Goal: Transaction & Acquisition: Purchase product/service

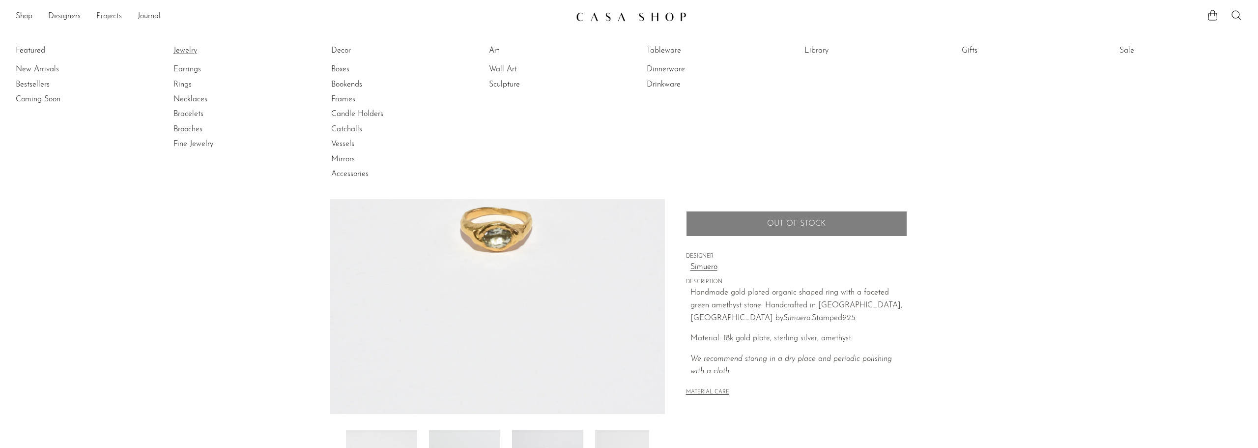
click at [194, 53] on link "Jewelry" at bounding box center [210, 50] width 74 height 11
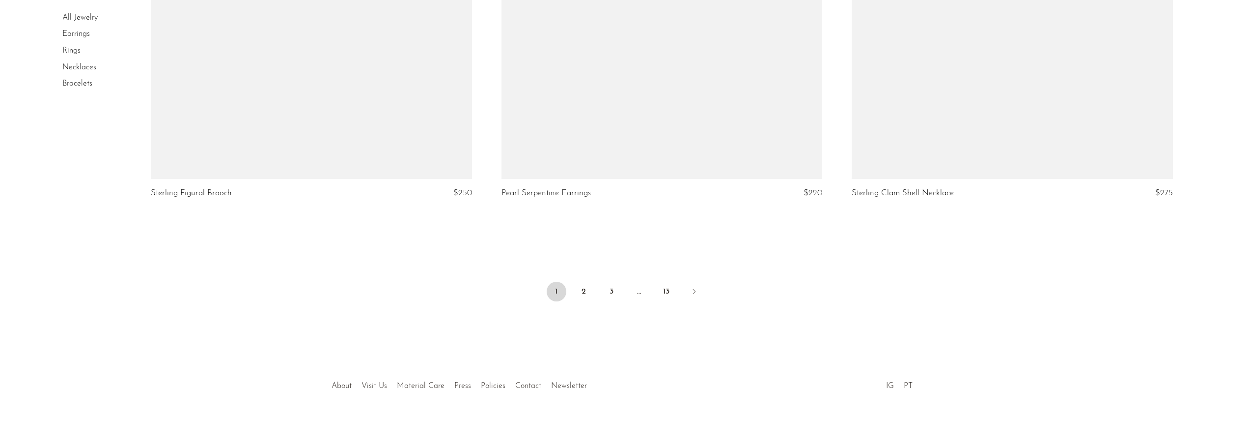
scroll to position [5785, 0]
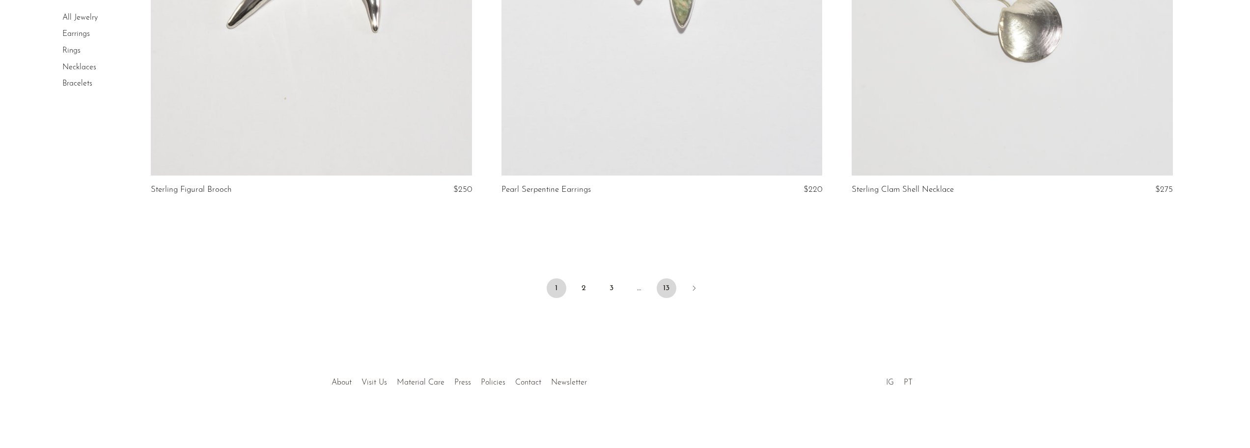
click at [661, 288] on link "13" at bounding box center [667, 288] width 20 height 20
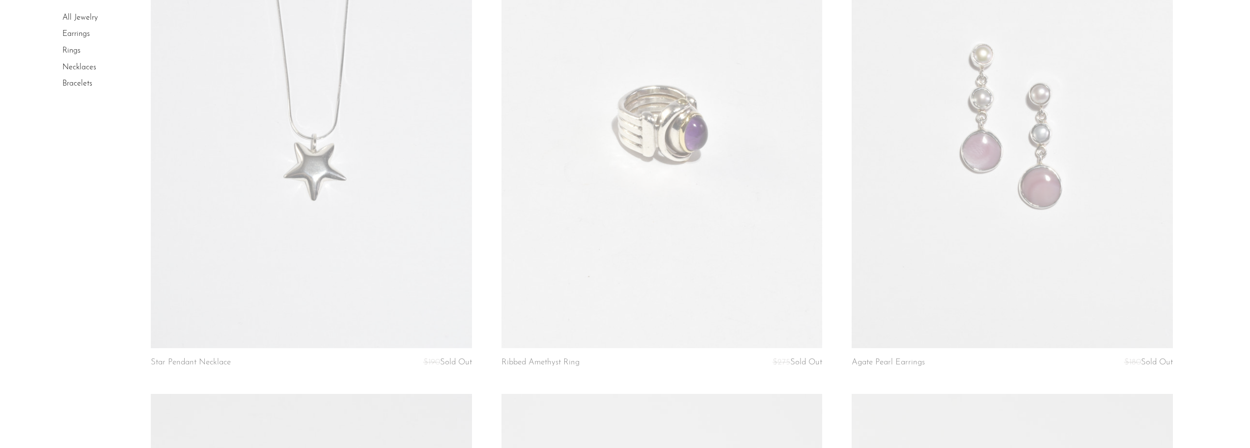
scroll to position [2340, 0]
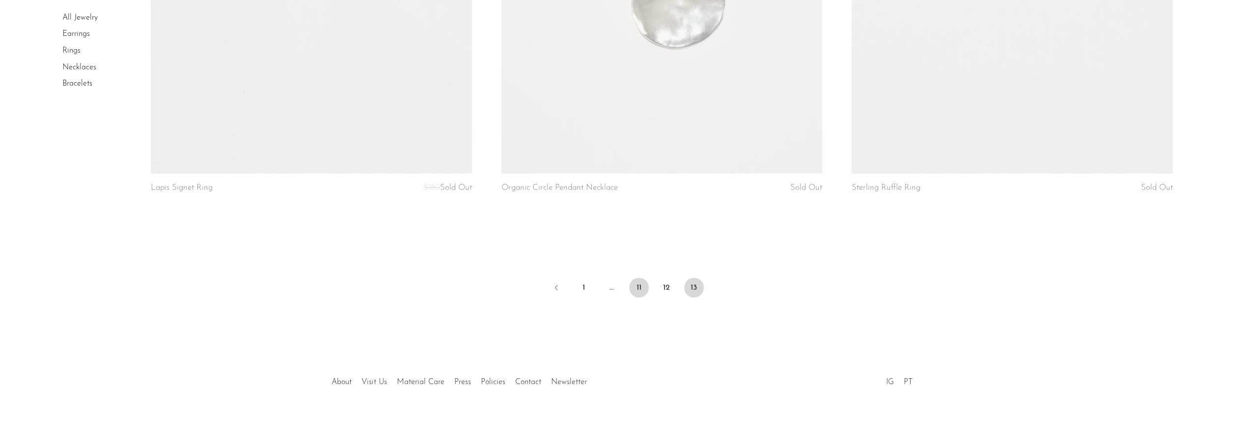
click at [636, 286] on link "11" at bounding box center [639, 288] width 20 height 20
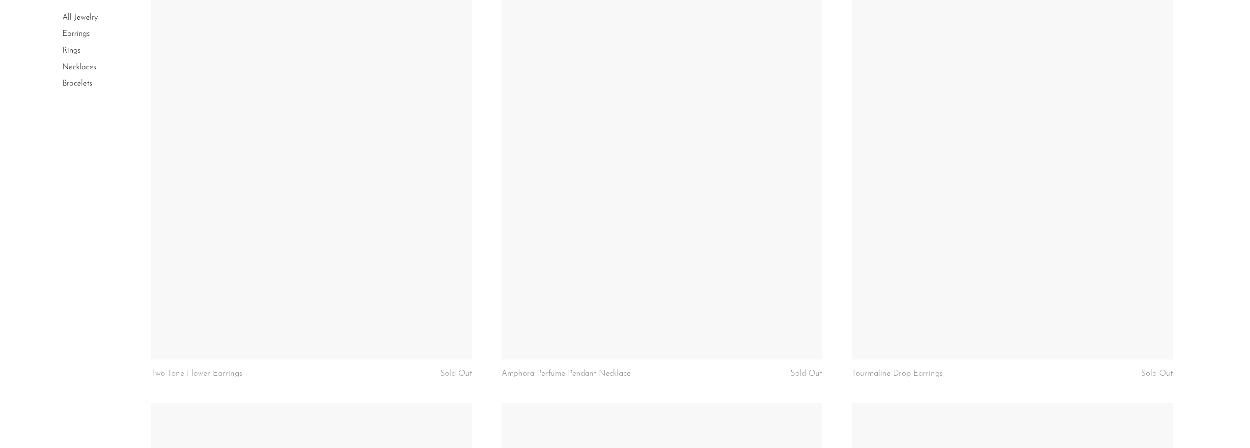
scroll to position [5785, 0]
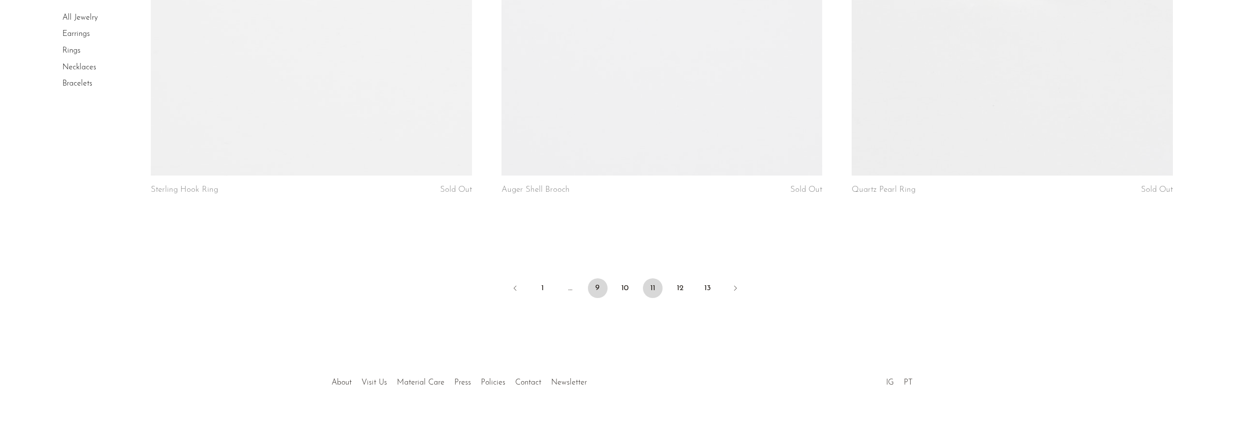
click at [595, 287] on link "9" at bounding box center [598, 288] width 20 height 20
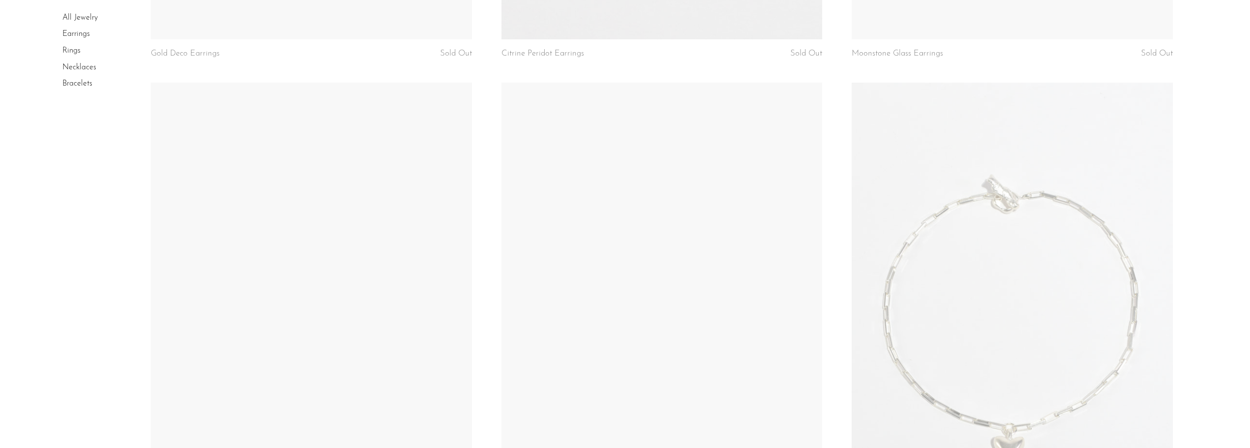
scroll to position [5810, 0]
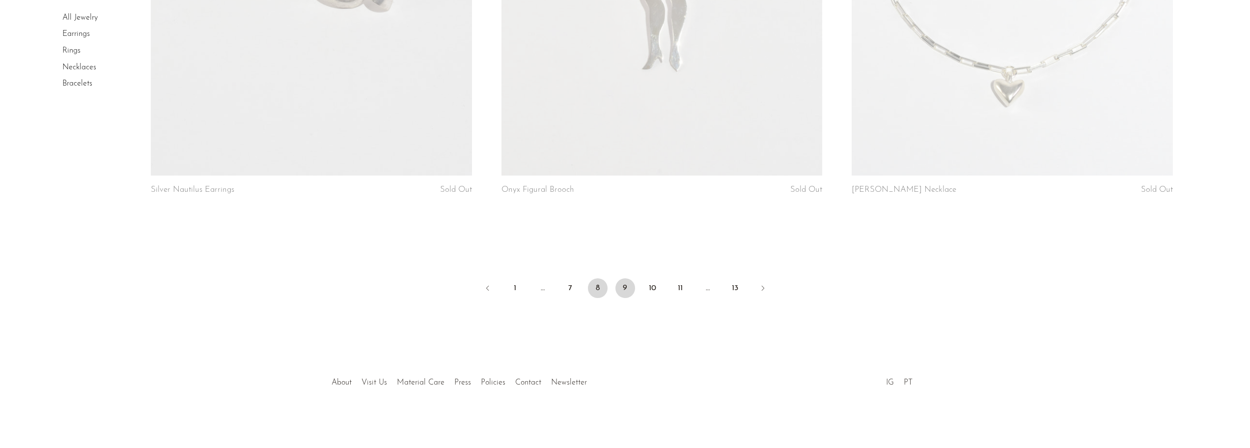
click at [593, 283] on link "8" at bounding box center [598, 288] width 20 height 20
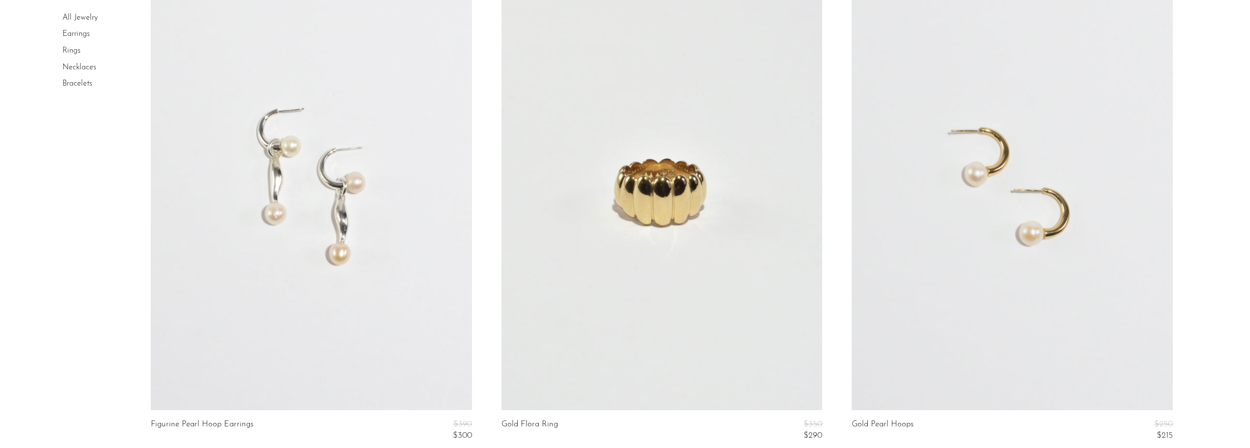
scroll to position [5378, 0]
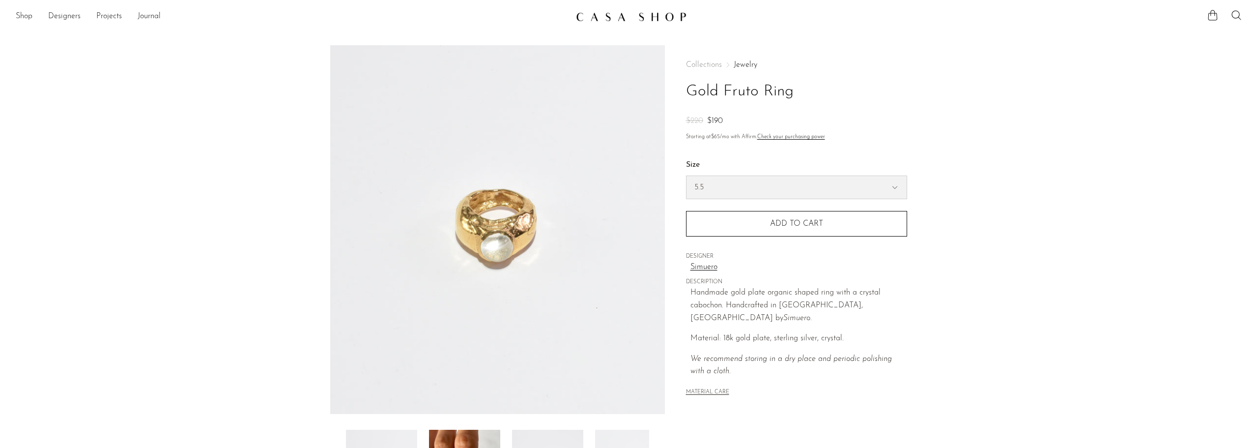
click at [831, 182] on select "5.5 6.5 7" at bounding box center [796, 187] width 220 height 23
click at [930, 324] on article "Gold Fruto Ring $220 $190" at bounding box center [628, 276] width 629 height 463
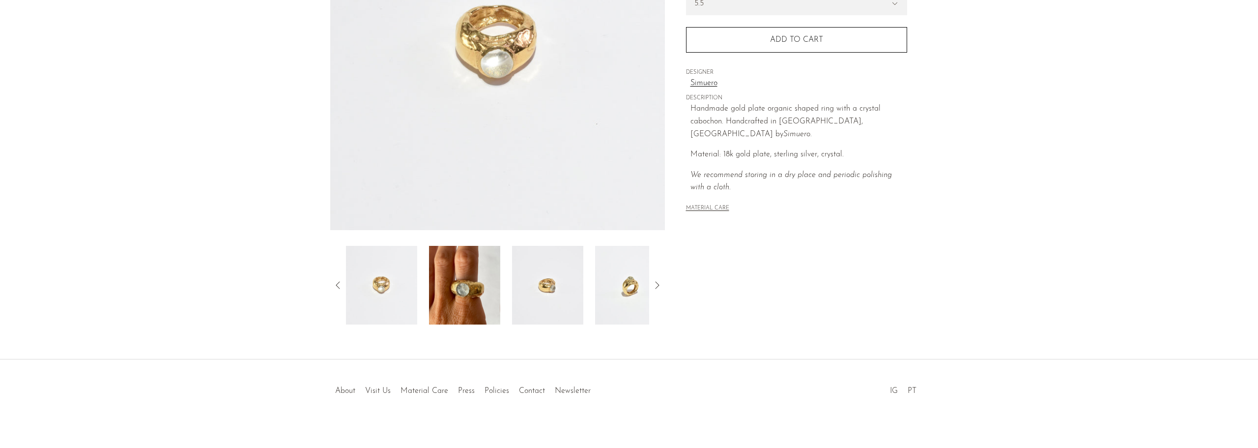
scroll to position [192, 0]
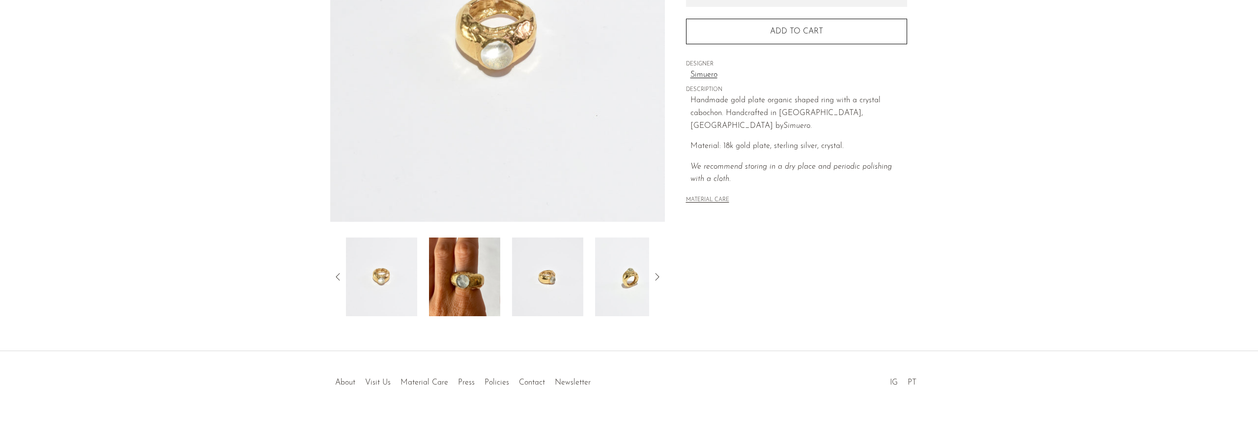
click at [452, 285] on img at bounding box center [464, 276] width 71 height 79
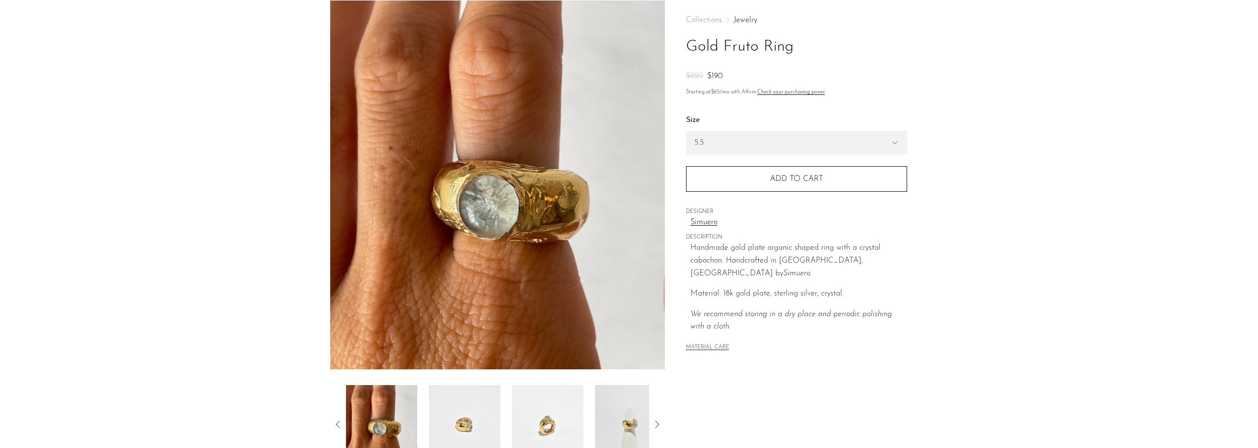
scroll to position [94, 0]
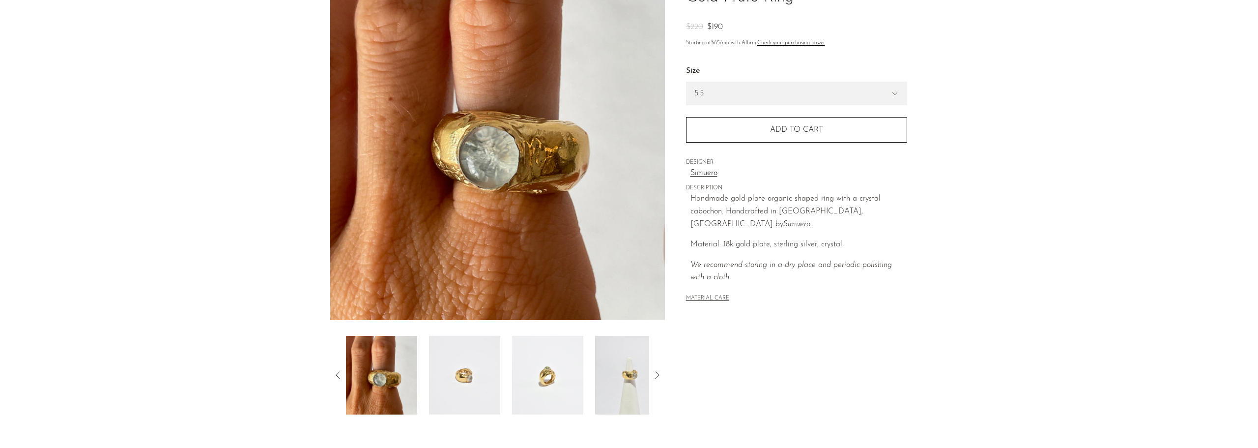
click at [476, 375] on img at bounding box center [464, 375] width 71 height 79
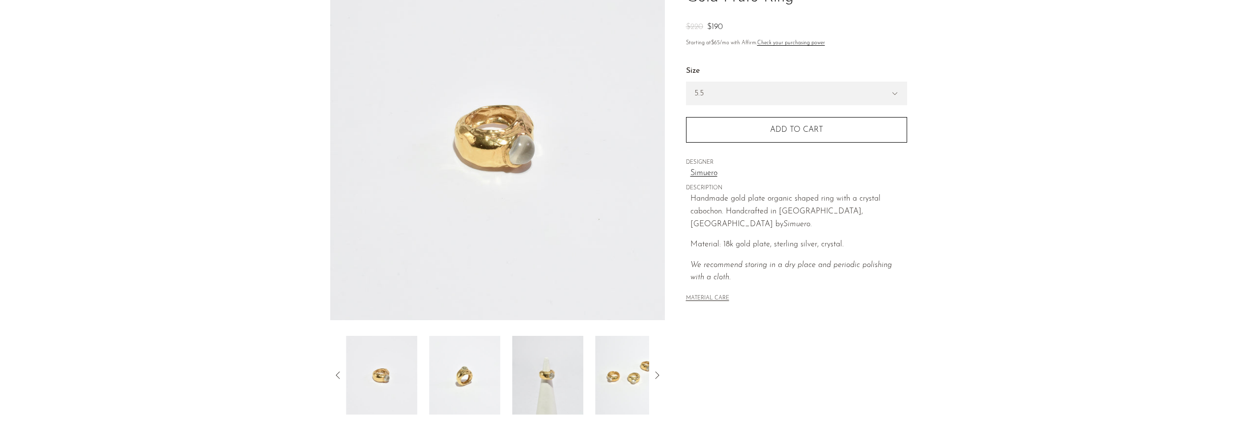
click at [481, 368] on img at bounding box center [464, 375] width 71 height 79
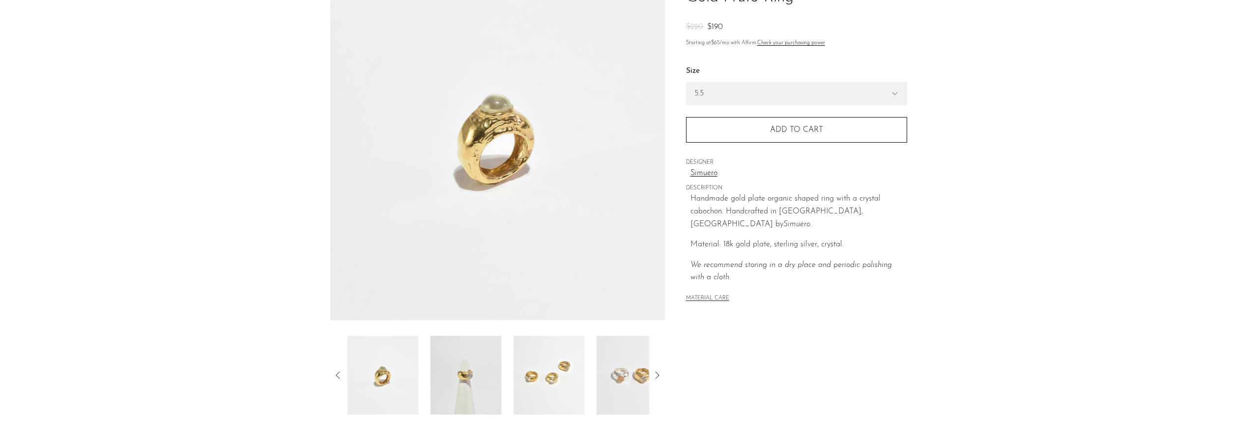
click at [489, 362] on img at bounding box center [465, 375] width 71 height 79
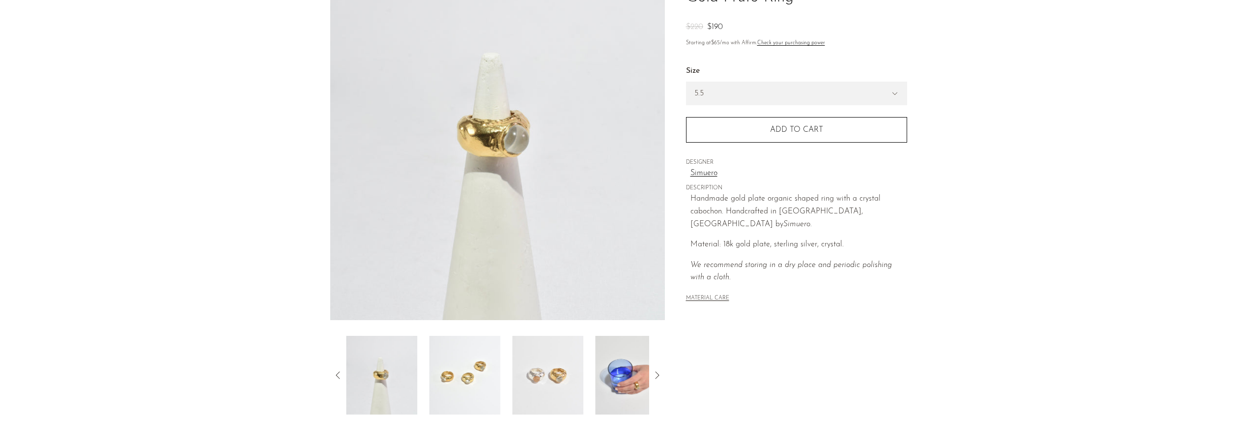
click at [482, 364] on img at bounding box center [464, 375] width 71 height 79
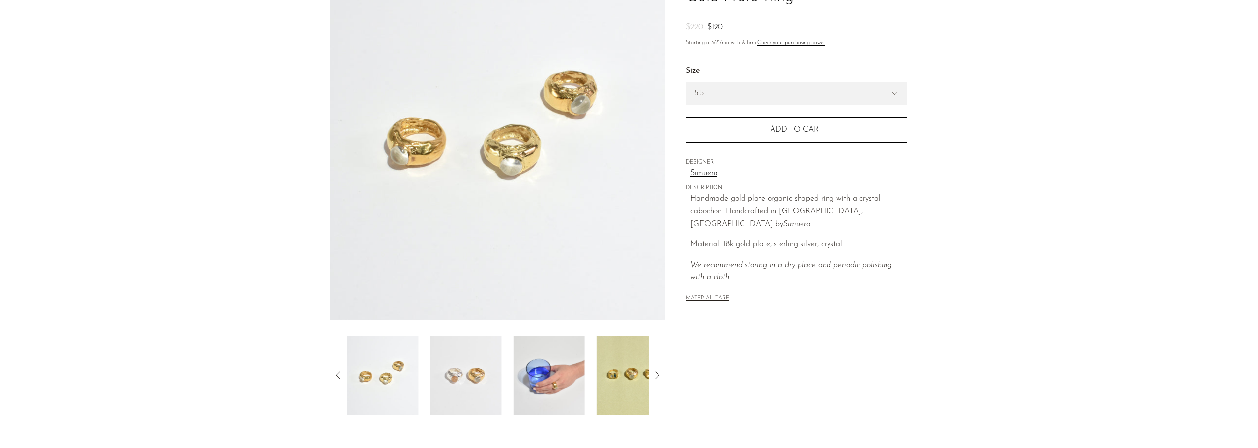
click at [489, 364] on img at bounding box center [465, 375] width 71 height 79
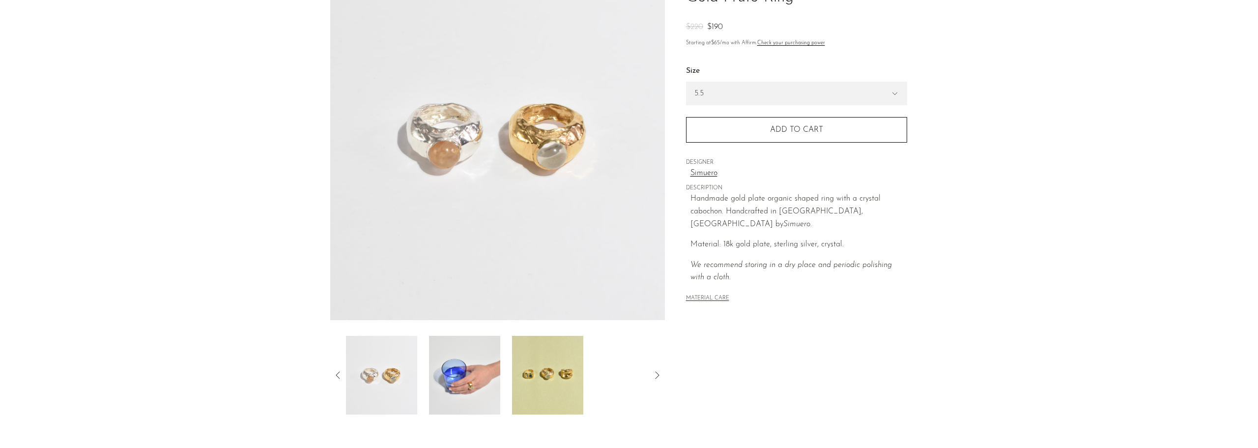
click at [476, 365] on img at bounding box center [464, 375] width 71 height 79
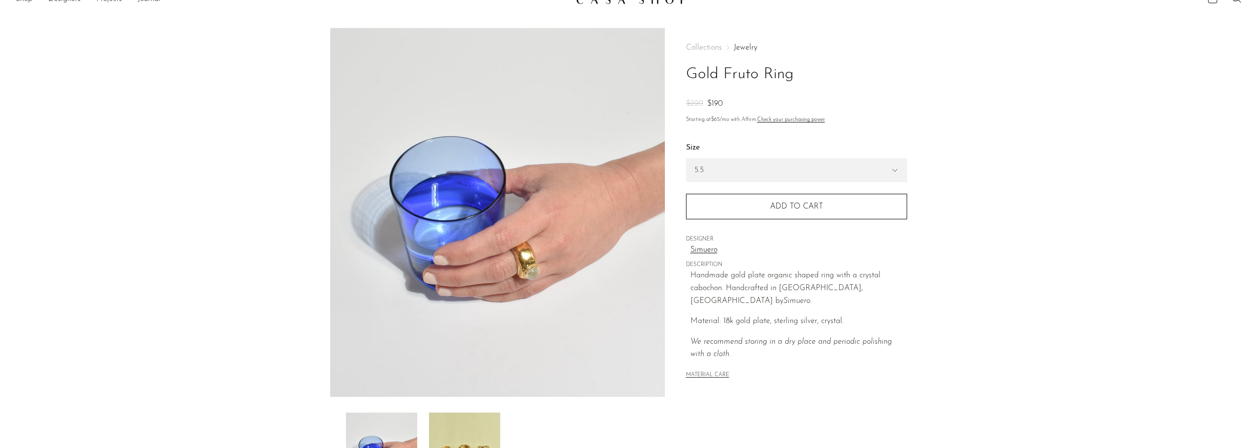
scroll to position [0, 0]
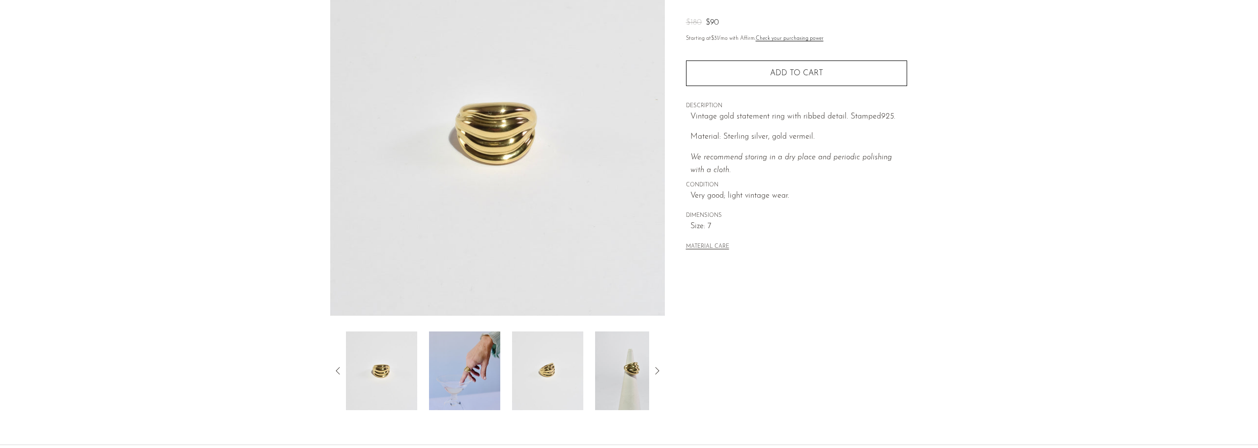
click at [460, 376] on img at bounding box center [464, 370] width 71 height 79
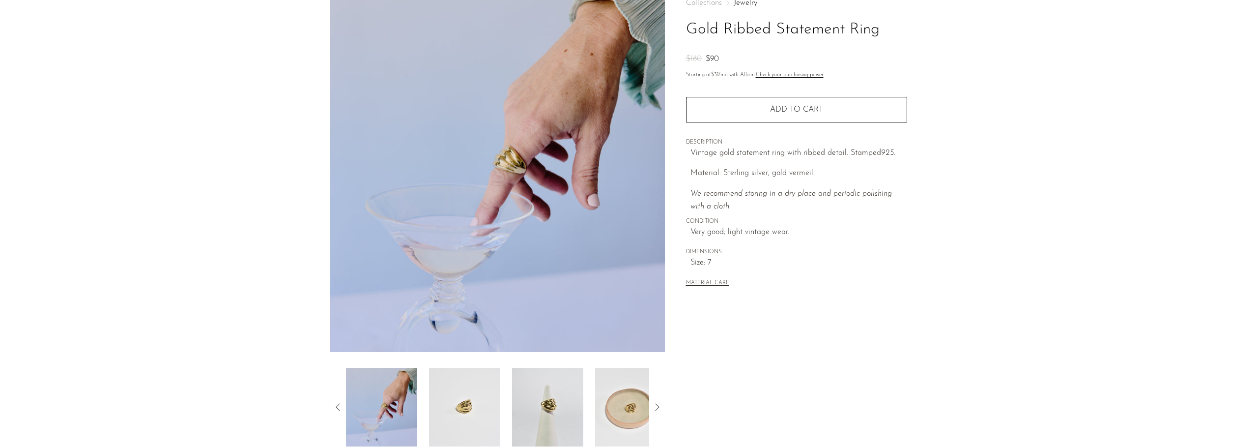
scroll to position [45, 0]
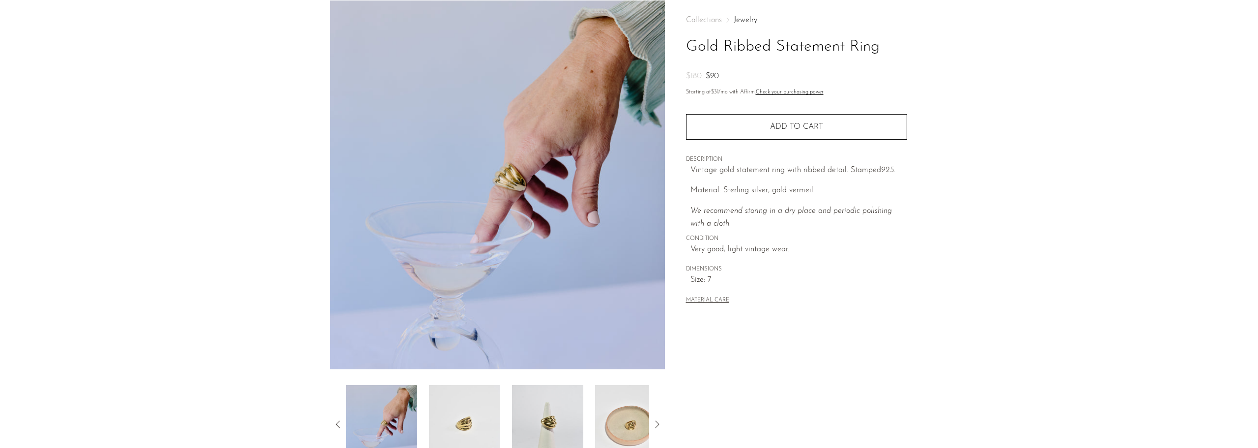
click at [462, 419] on img at bounding box center [464, 424] width 71 height 79
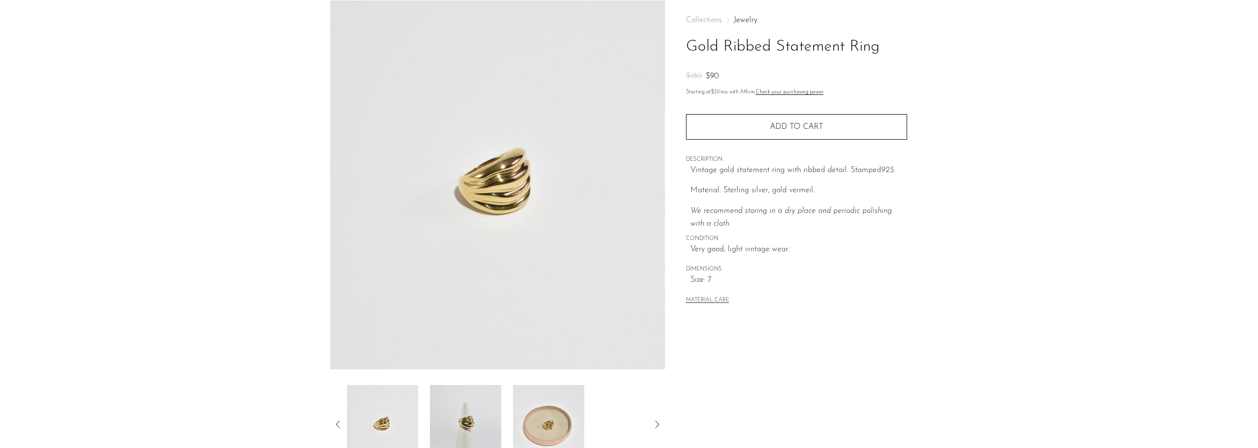
click at [478, 411] on img at bounding box center [465, 424] width 71 height 79
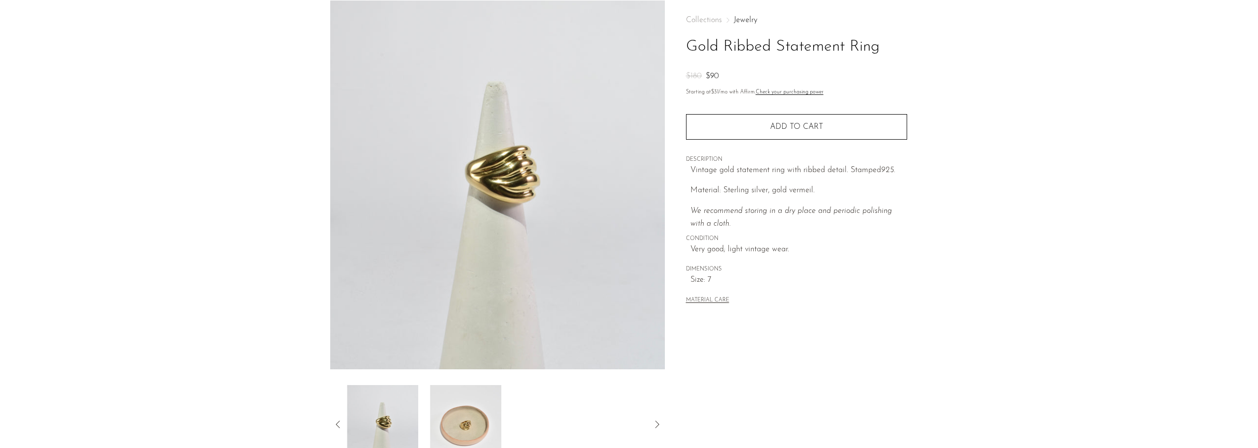
click at [475, 415] on img at bounding box center [465, 424] width 71 height 79
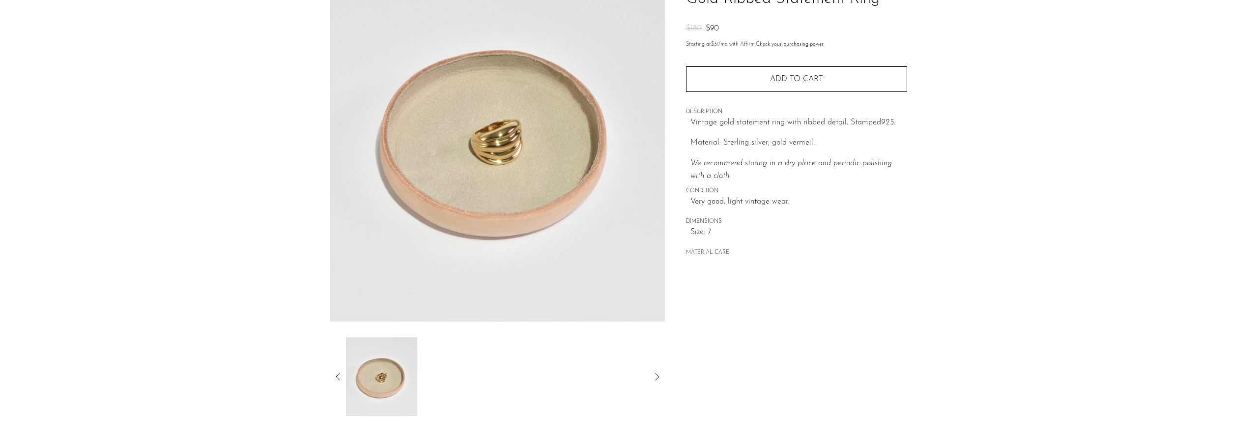
scroll to position [192, 0]
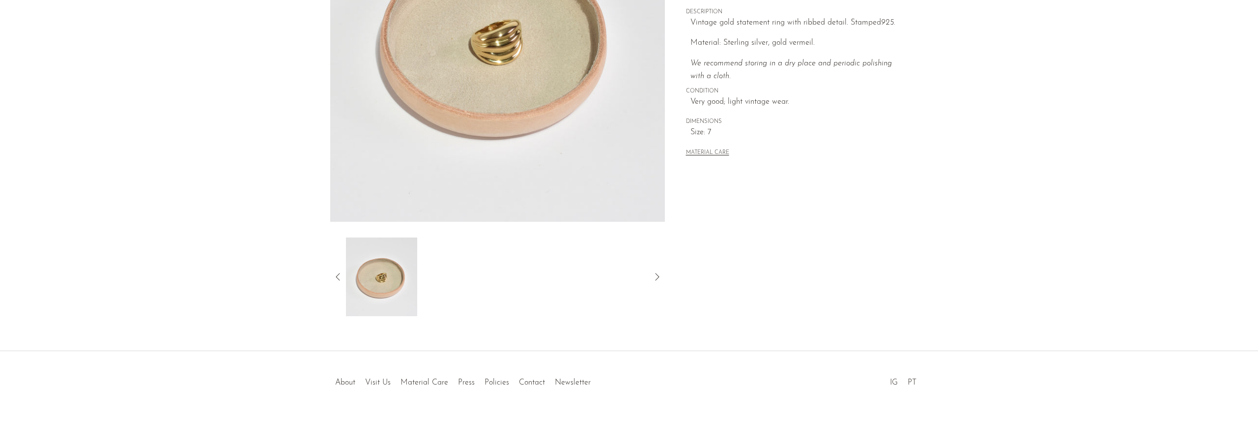
click at [333, 278] on icon at bounding box center [338, 277] width 12 height 12
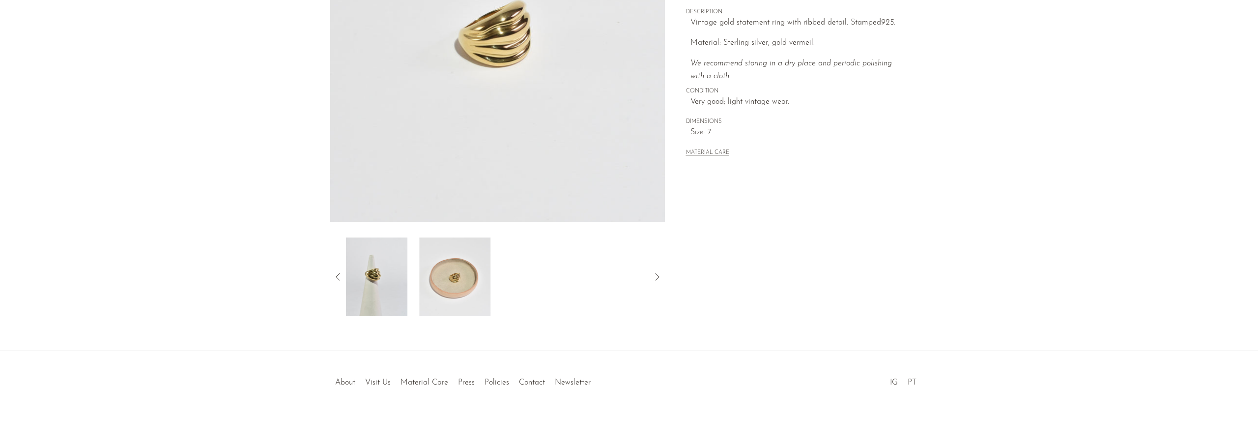
click at [333, 278] on icon at bounding box center [338, 277] width 12 height 12
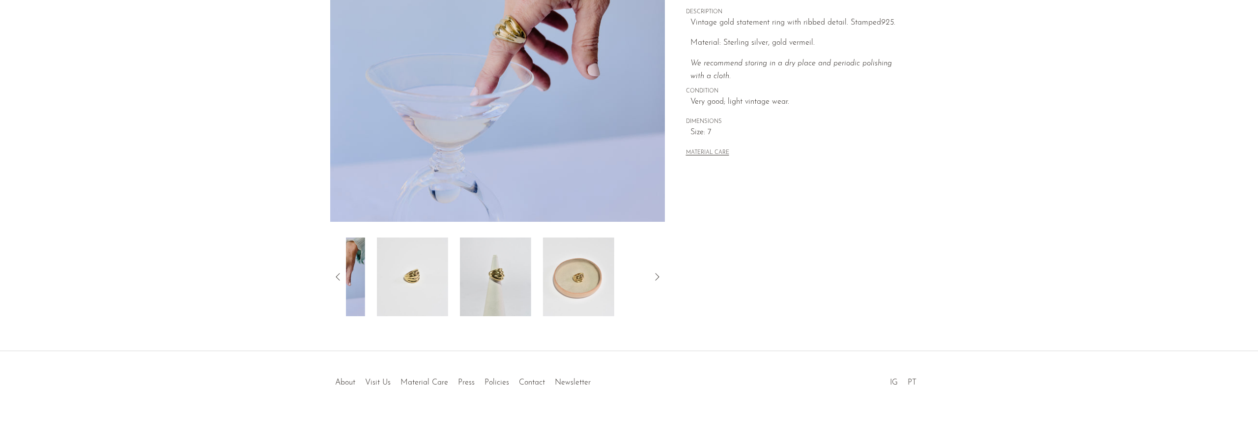
click at [333, 278] on icon at bounding box center [338, 277] width 12 height 12
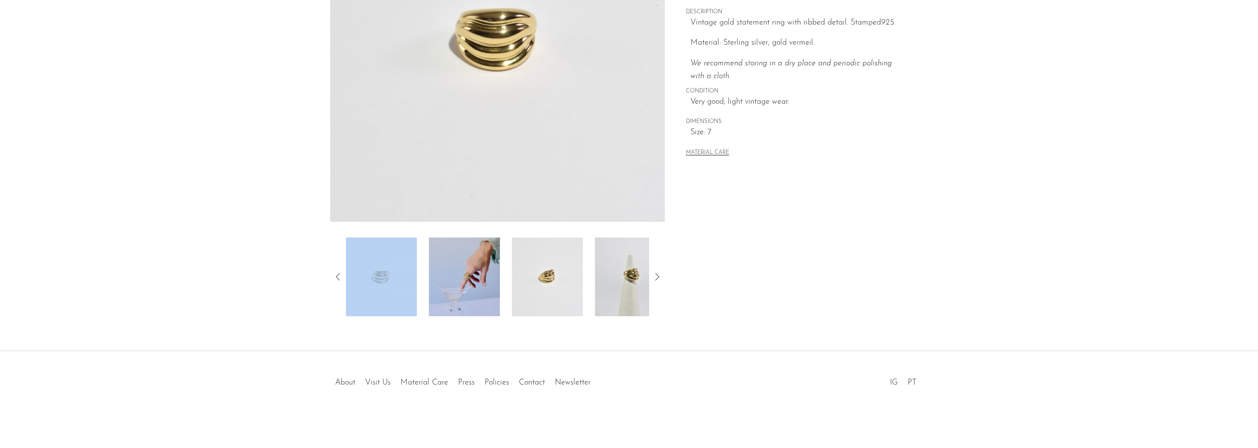
click at [440, 279] on img at bounding box center [463, 276] width 71 height 79
click at [462, 281] on img at bounding box center [464, 276] width 71 height 79
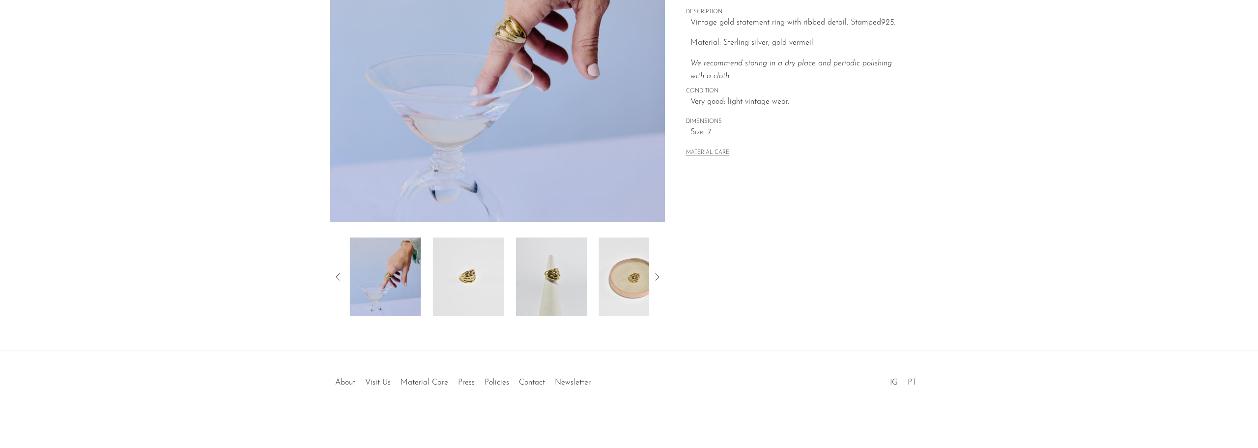
click at [143, 303] on section "Gold Ribbed Statement Ring $180 $90" at bounding box center [629, 84] width 1258 height 463
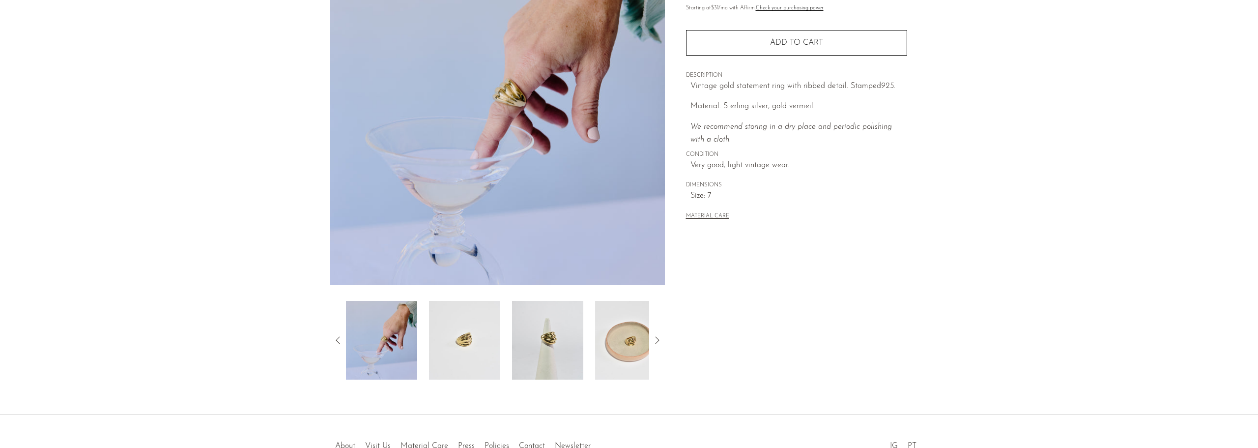
scroll to position [0, 0]
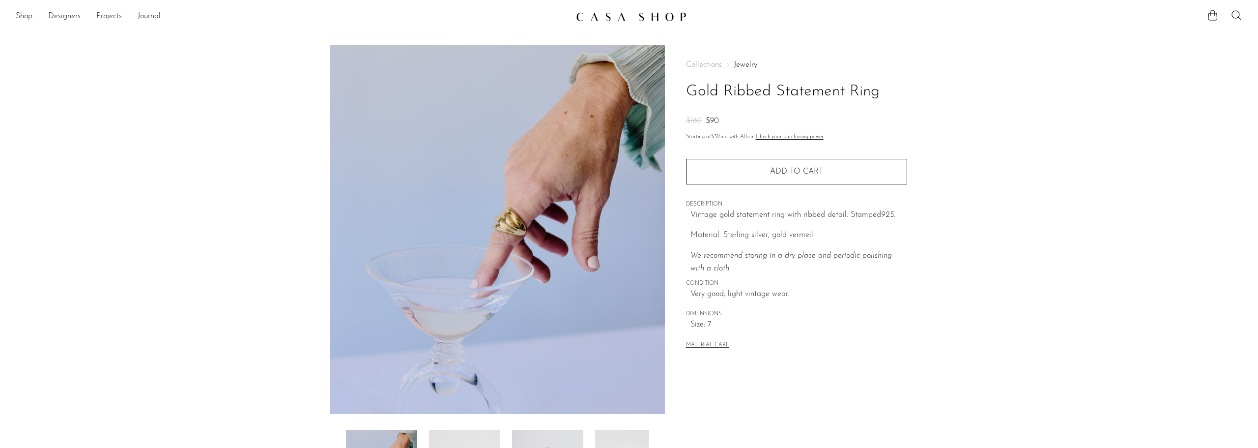
drag, startPoint x: 188, startPoint y: 277, endPoint x: 158, endPoint y: 322, distance: 54.4
click at [158, 322] on section "Gold Ribbed Statement Ring $180 $90" at bounding box center [629, 276] width 1258 height 463
